Goal: Register for event/course

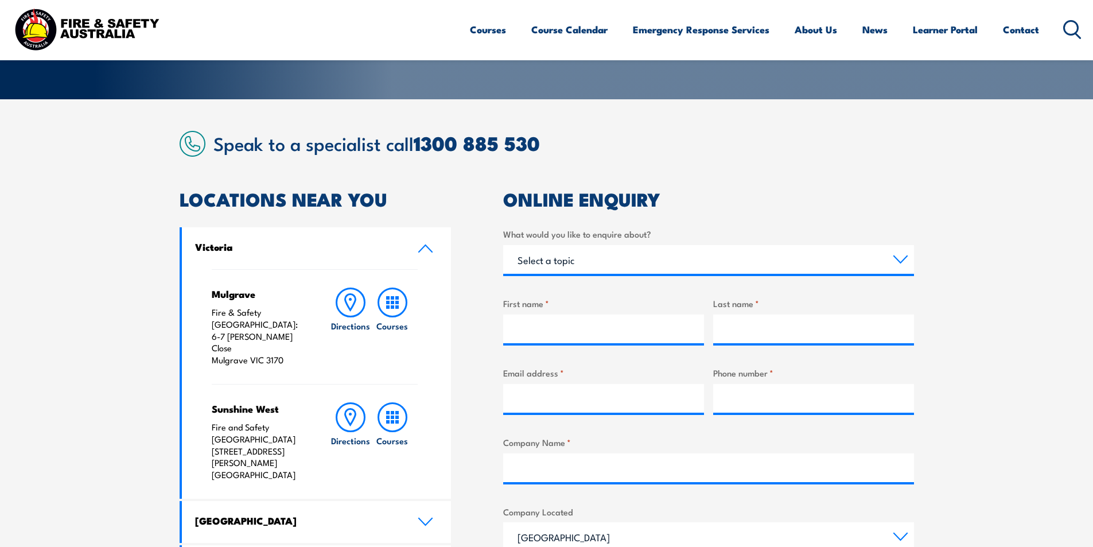
scroll to position [57, 0]
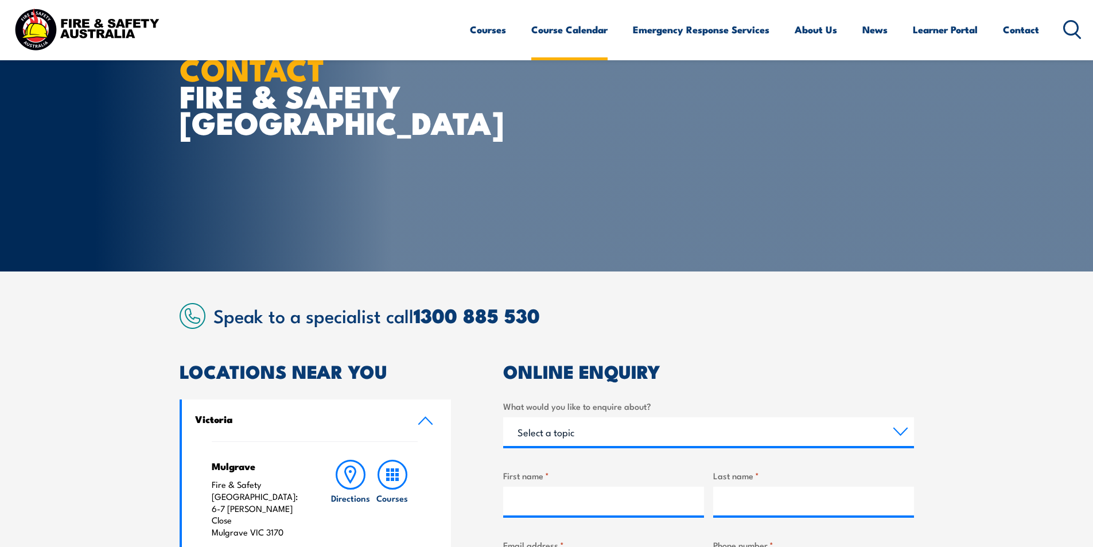
click at [585, 29] on link "Course Calendar" at bounding box center [569, 29] width 76 height 30
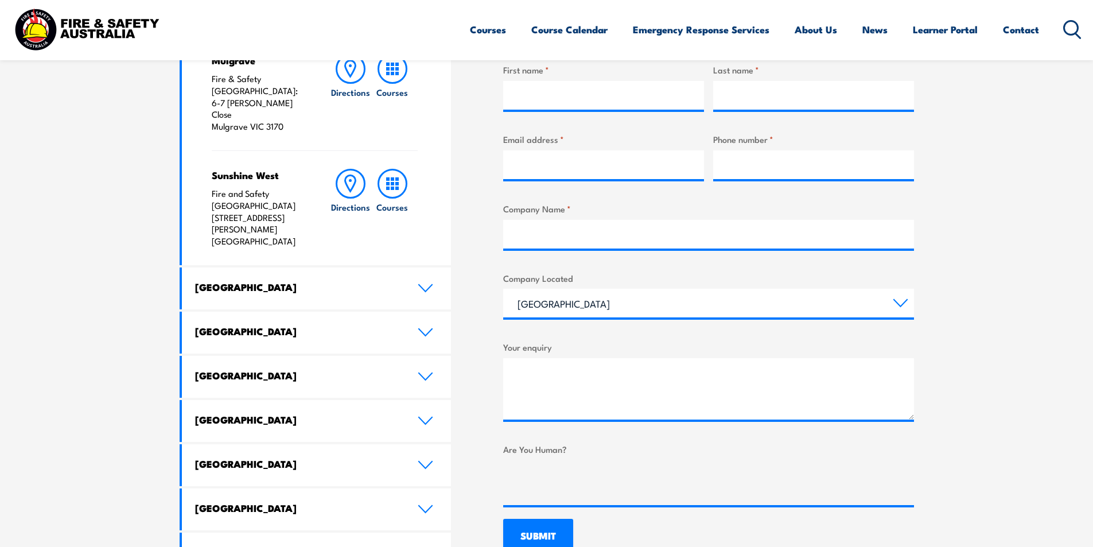
scroll to position [631, 0]
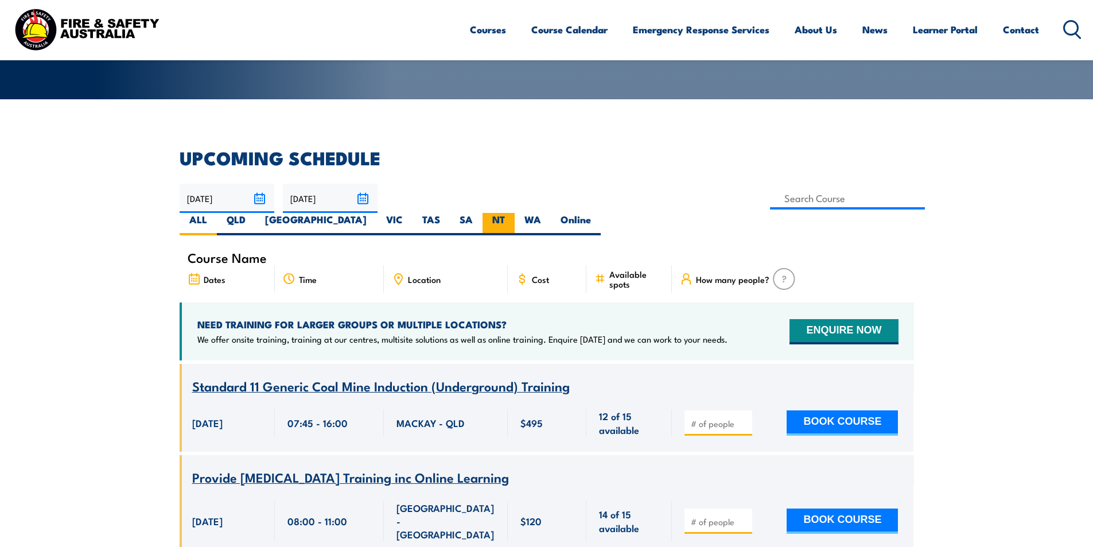
drag, startPoint x: 840, startPoint y: 192, endPoint x: 816, endPoint y: 192, distance: 24.1
click at [551, 213] on label "WA" at bounding box center [533, 224] width 36 height 22
click at [549, 213] on input "WA" at bounding box center [544, 216] width 7 height 7
radio input "true"
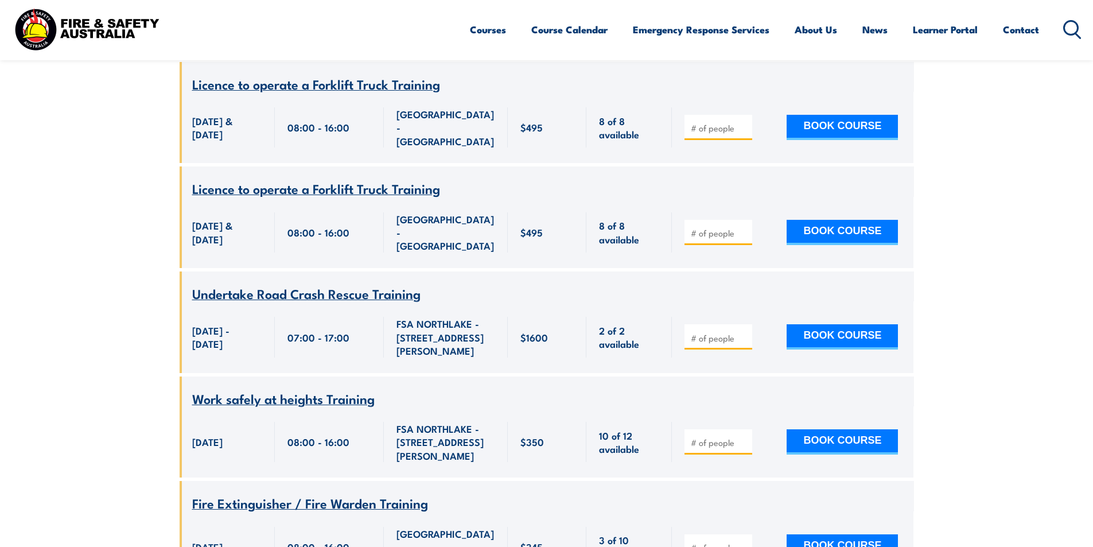
scroll to position [2330, 0]
